Goal: Find contact information: Find contact information

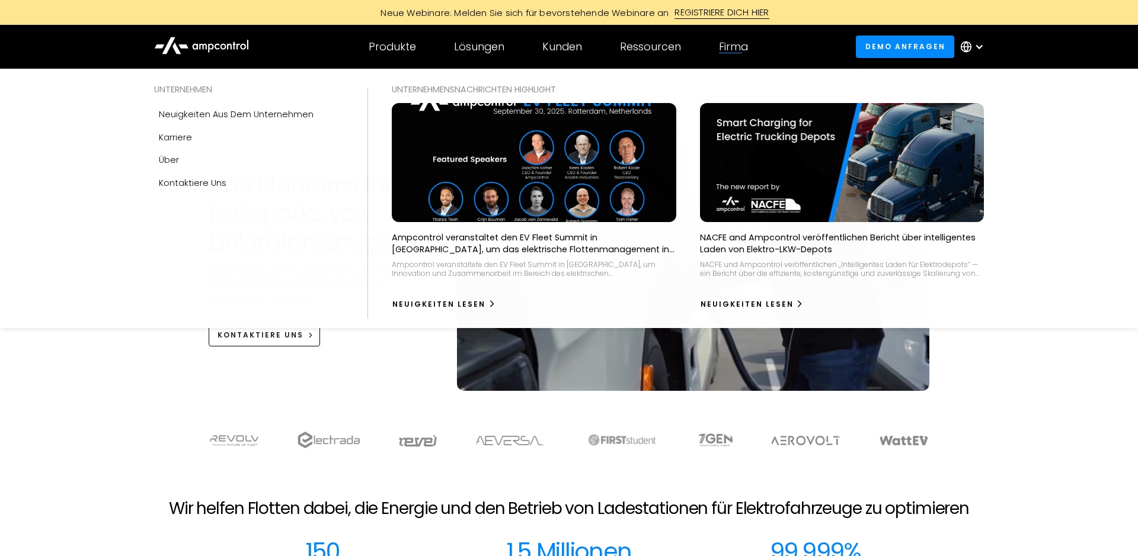
click at [738, 46] on div "Firma" at bounding box center [733, 46] width 29 height 13
click at [168, 161] on div "Über" at bounding box center [169, 159] width 20 height 13
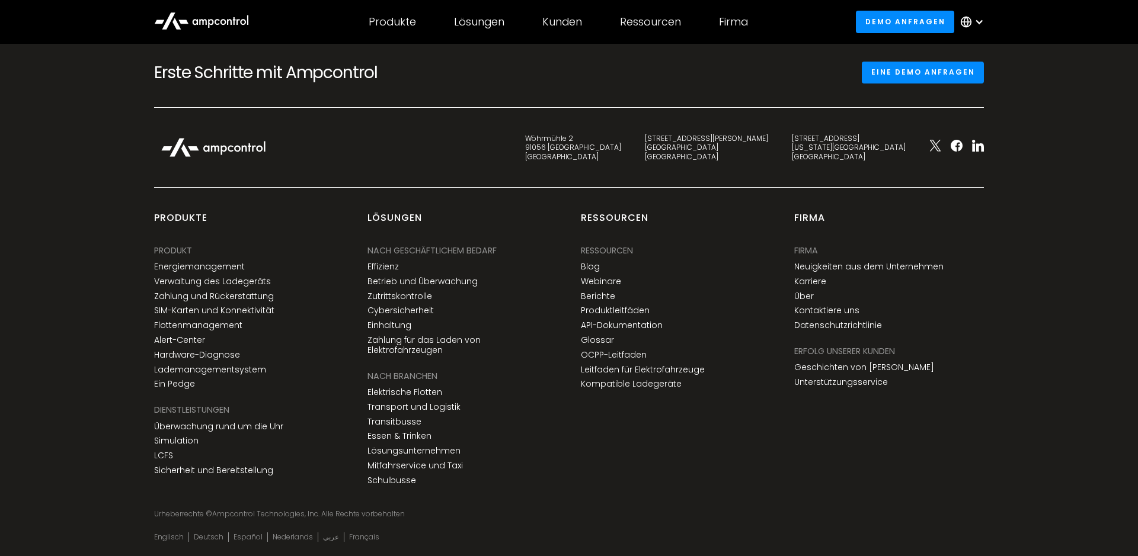
scroll to position [4489, 0]
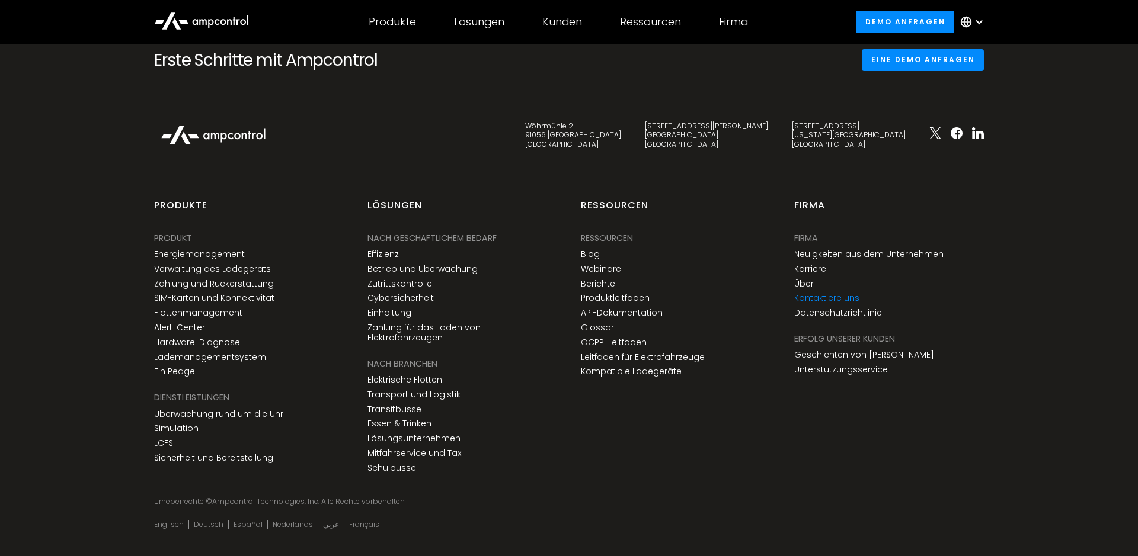
click at [836, 293] on link "Kontaktiere uns" at bounding box center [826, 298] width 65 height 10
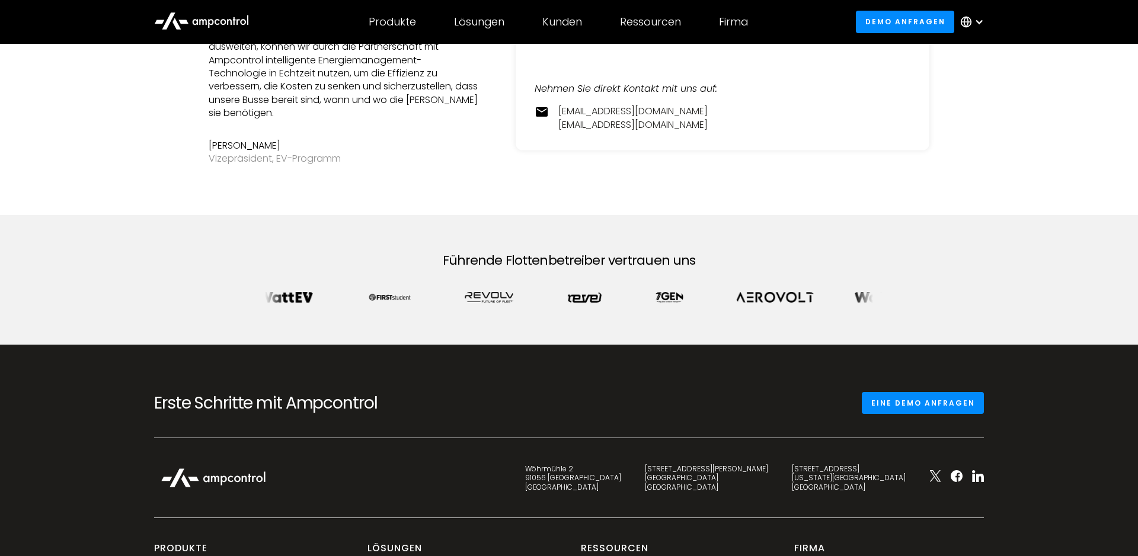
scroll to position [423, 0]
